Goal: Register for event/course

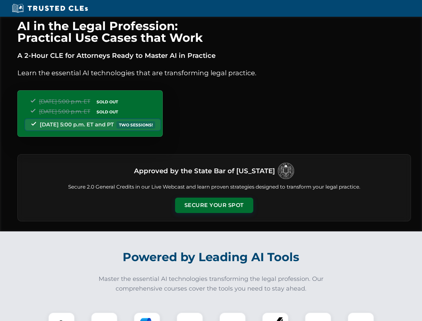
click at [214, 205] on button "Secure Your Spot" at bounding box center [214, 205] width 78 height 15
click at [62, 317] on img at bounding box center [61, 325] width 19 height 19
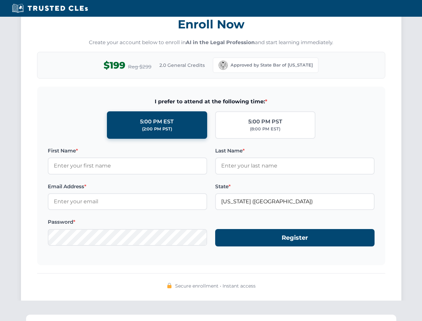
scroll to position [656, 0]
